Goal: Use online tool/utility: Utilize a website feature to perform a specific function

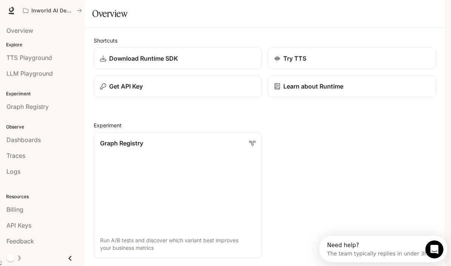
scroll to position [5, 0]
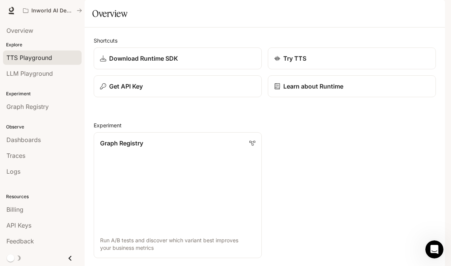
click at [47, 59] on span "TTS Playground" at bounding box center [29, 57] width 46 height 9
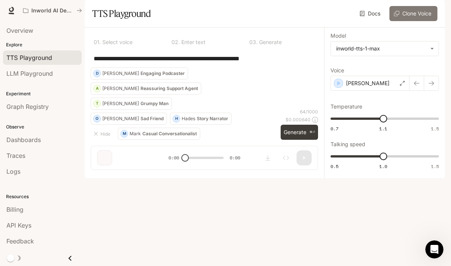
click at [423, 21] on button "Clone Voice" at bounding box center [413, 13] width 48 height 15
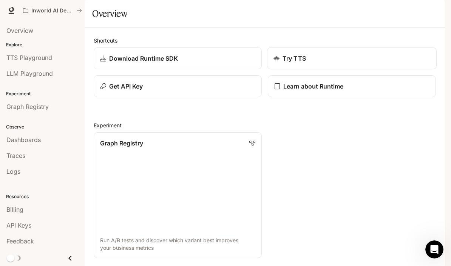
click at [314, 63] on div "Try TTS" at bounding box center [351, 58] width 157 height 9
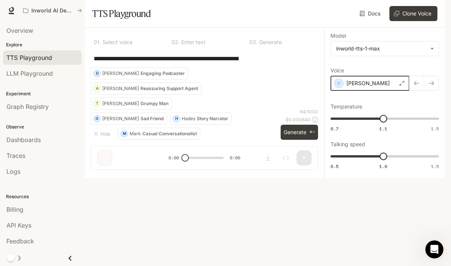
click at [339, 87] on icon "button" at bounding box center [339, 84] width 8 height 8
type input "*"
type input "****"
click at [379, 91] on div "[PERSON_NAME]" at bounding box center [369, 83] width 79 height 15
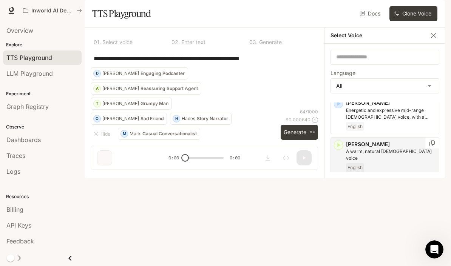
scroll to position [49, 0]
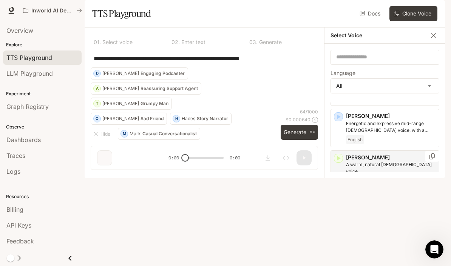
click at [369, 175] on p "A warm, natural [DEMOGRAPHIC_DATA] voice" at bounding box center [391, 169] width 90 height 14
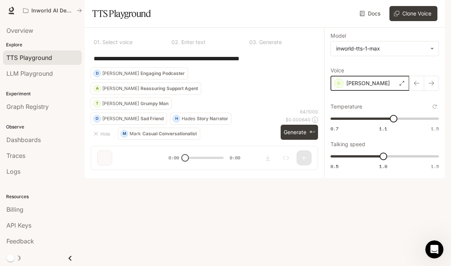
click at [334, 91] on div "[PERSON_NAME]" at bounding box center [369, 83] width 79 height 15
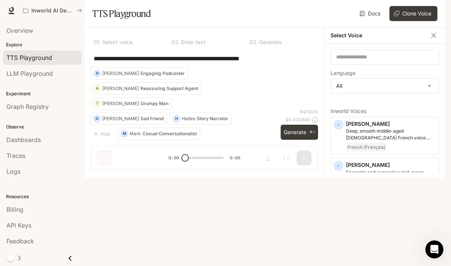
click at [185, 76] on p "Engaging Podcaster" at bounding box center [162, 73] width 44 height 5
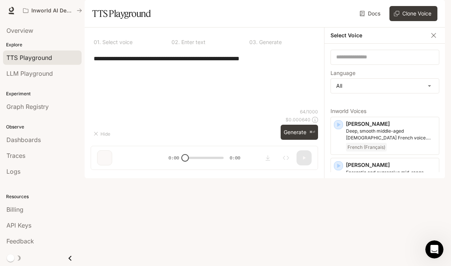
type textarea "**********"
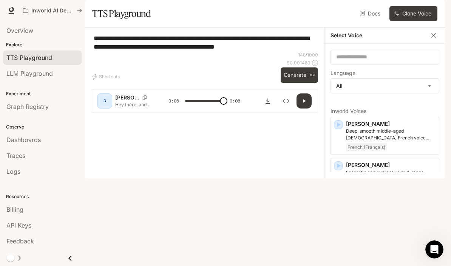
type input "*"
